Goal: Task Accomplishment & Management: Use online tool/utility

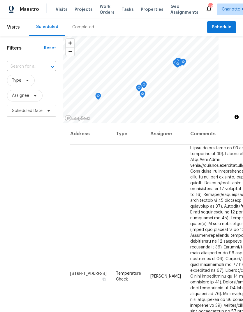
click at [104, 11] on span "Work Orders" at bounding box center [107, 10] width 15 height 12
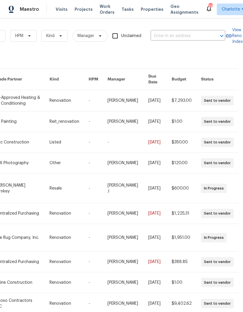
scroll to position [0, 96]
click at [177, 35] on input "text" at bounding box center [180, 36] width 58 height 9
type input "4726 al"
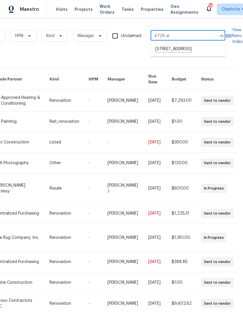
click at [186, 49] on li "[STREET_ADDRESS]" at bounding box center [188, 49] width 75 height 10
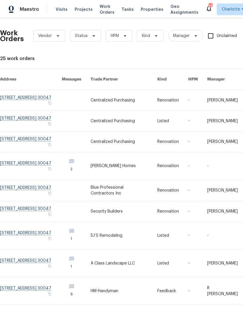
click at [122, 96] on link at bounding box center [124, 100] width 67 height 20
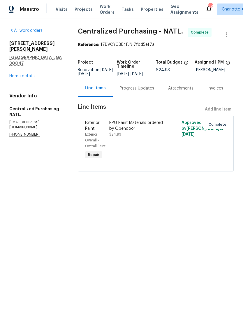
click at [133, 132] on div "PPG Paint Materials ordered by Opendoor" at bounding box center [137, 126] width 57 height 12
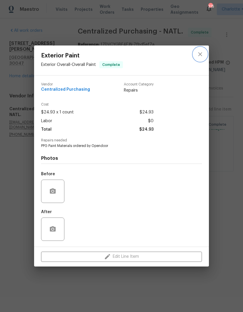
click at [202, 55] on icon "close" at bounding box center [200, 55] width 4 height 4
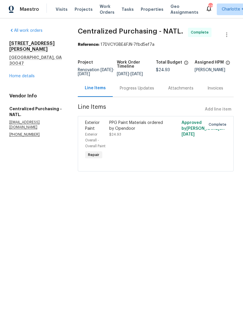
click at [25, 74] on link "Home details" at bounding box center [21, 76] width 25 height 4
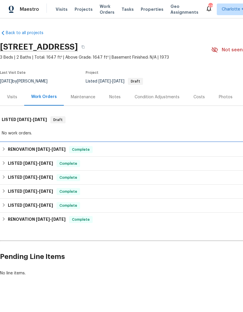
click at [32, 149] on h6 "RENOVATION [DATE] - [DATE]" at bounding box center [37, 149] width 58 height 7
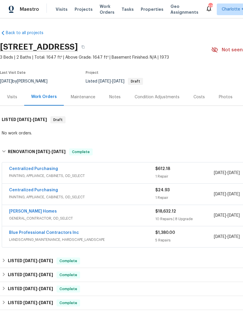
click at [38, 170] on link "Centralized Purchasing" at bounding box center [33, 169] width 49 height 4
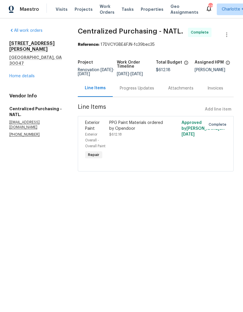
click at [29, 74] on link "Home details" at bounding box center [21, 76] width 25 height 4
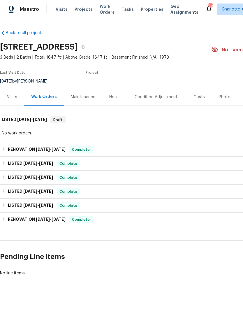
click at [46, 217] on h6 "RENOVATION [DATE] - [DATE]" at bounding box center [37, 219] width 58 height 7
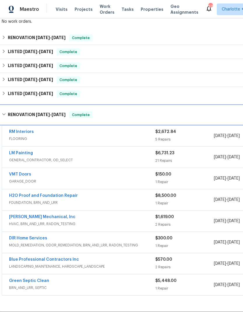
scroll to position [112, 0]
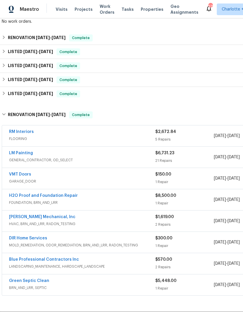
click at [21, 152] on link "LM Painting" at bounding box center [21, 153] width 24 height 4
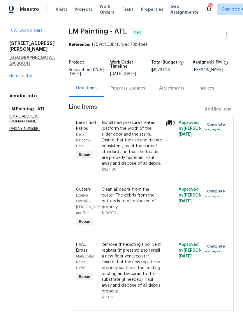
click at [23, 74] on link "Home details" at bounding box center [21, 76] width 25 height 4
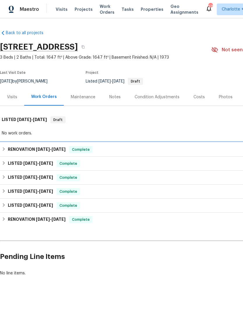
click at [31, 152] on h6 "RENOVATION [DATE] - [DATE]" at bounding box center [37, 149] width 58 height 7
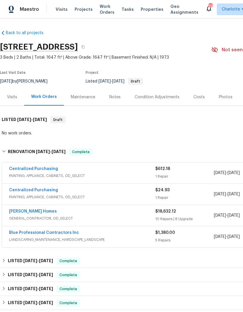
click at [28, 210] on link "[PERSON_NAME] Homes" at bounding box center [33, 212] width 48 height 4
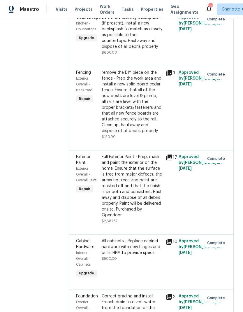
scroll to position [943, 0]
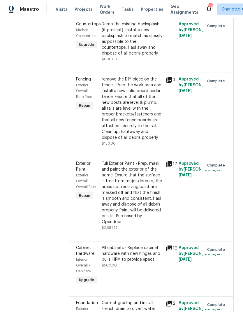
click at [169, 161] on icon at bounding box center [170, 164] width 6 height 6
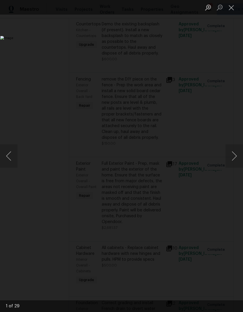
click at [234, 159] on button "Next image" at bounding box center [235, 155] width 18 height 23
click at [234, 157] on button "Next image" at bounding box center [235, 155] width 18 height 23
click at [234, 158] on button "Next image" at bounding box center [235, 155] width 18 height 23
click at [235, 157] on button "Next image" at bounding box center [235, 155] width 18 height 23
click at [236, 158] on button "Next image" at bounding box center [235, 155] width 18 height 23
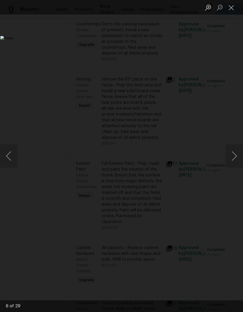
click at [235, 159] on button "Next image" at bounding box center [235, 155] width 18 height 23
click at [236, 158] on button "Next image" at bounding box center [235, 155] width 18 height 23
click at [236, 156] on button "Next image" at bounding box center [235, 155] width 18 height 23
click at [234, 161] on button "Next image" at bounding box center [235, 155] width 18 height 23
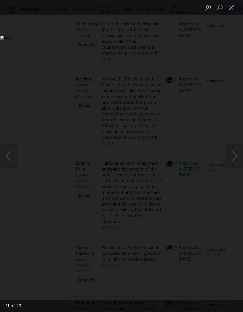
click at [232, 10] on button "Close lightbox" at bounding box center [232, 7] width 12 height 10
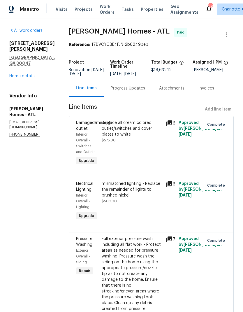
scroll to position [0, 0]
click at [25, 74] on link "Home details" at bounding box center [21, 76] width 25 height 4
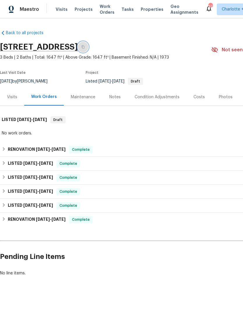
click at [85, 47] on icon "button" at bounding box center [83, 47] width 4 height 4
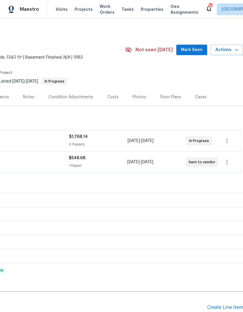
scroll to position [0, 86]
click at [228, 52] on span "Actions" at bounding box center [227, 49] width 23 height 7
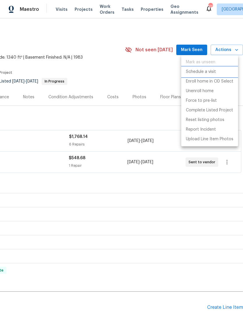
click at [208, 71] on p "Schedule a visit" at bounding box center [201, 72] width 30 height 6
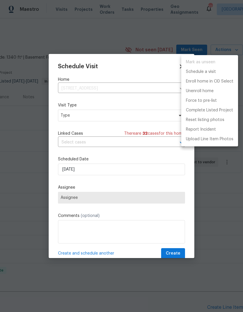
click at [109, 117] on div at bounding box center [121, 156] width 243 height 312
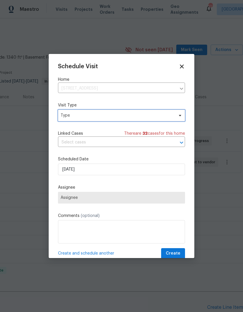
click at [141, 117] on span "Type" at bounding box center [118, 116] width 114 height 6
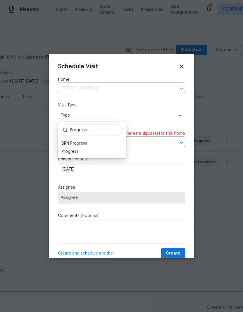
type input "Progress"
click at [85, 151] on div "Progress" at bounding box center [92, 152] width 65 height 8
click at [85, 152] on div "Progress" at bounding box center [92, 152] width 65 height 8
click at [85, 150] on div "Progress" at bounding box center [92, 152] width 65 height 8
click at [76, 153] on div "Progress" at bounding box center [70, 152] width 17 height 6
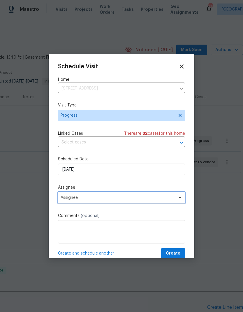
click at [93, 197] on span "Assignee" at bounding box center [118, 198] width 114 height 5
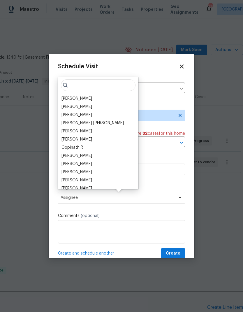
click at [77, 99] on div "[PERSON_NAME]" at bounding box center [77, 99] width 31 height 6
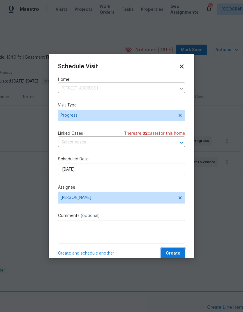
click at [178, 253] on span "Create" at bounding box center [173, 253] width 15 height 7
